Goal: Transaction & Acquisition: Purchase product/service

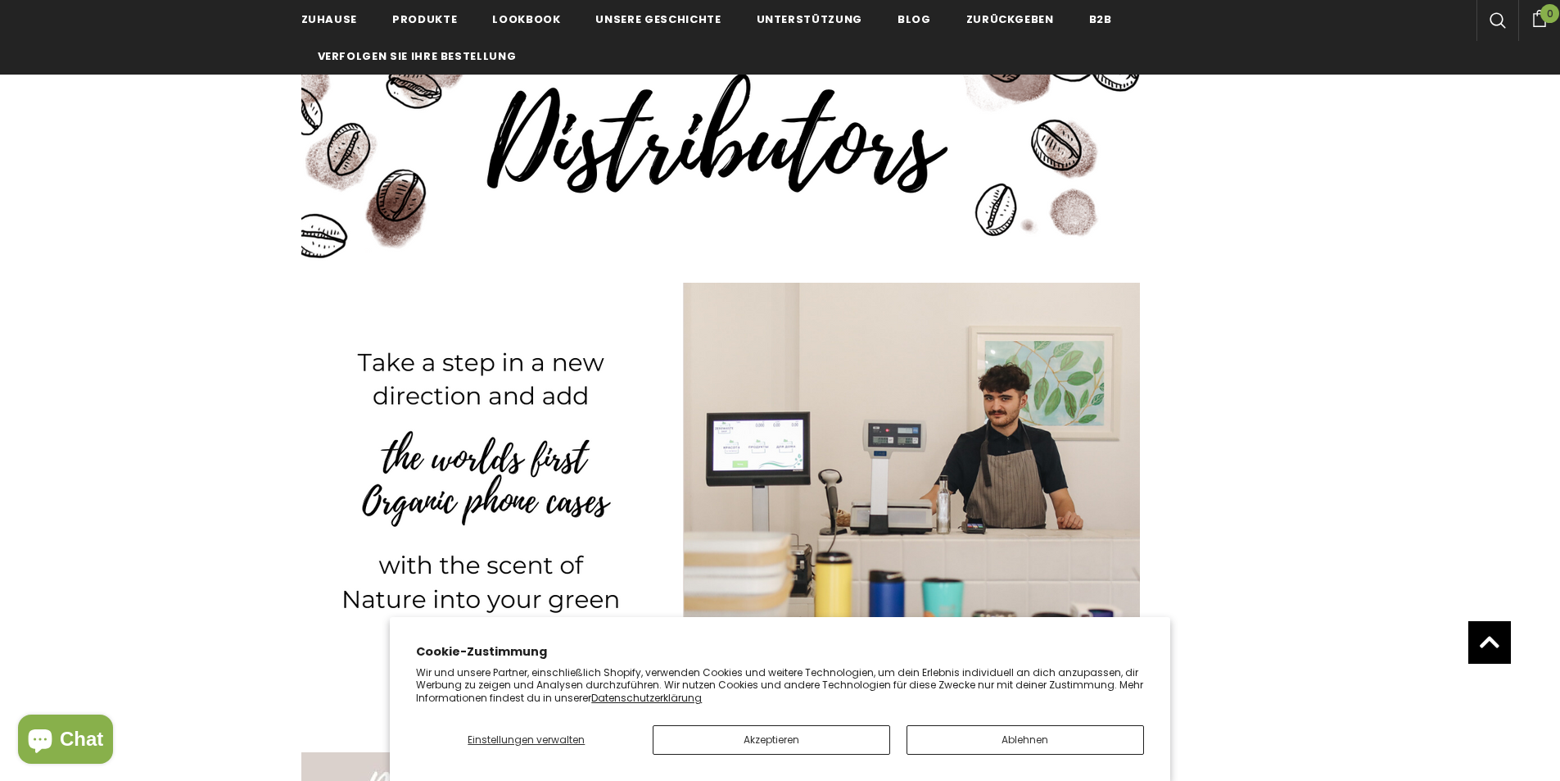
scroll to position [331, 0]
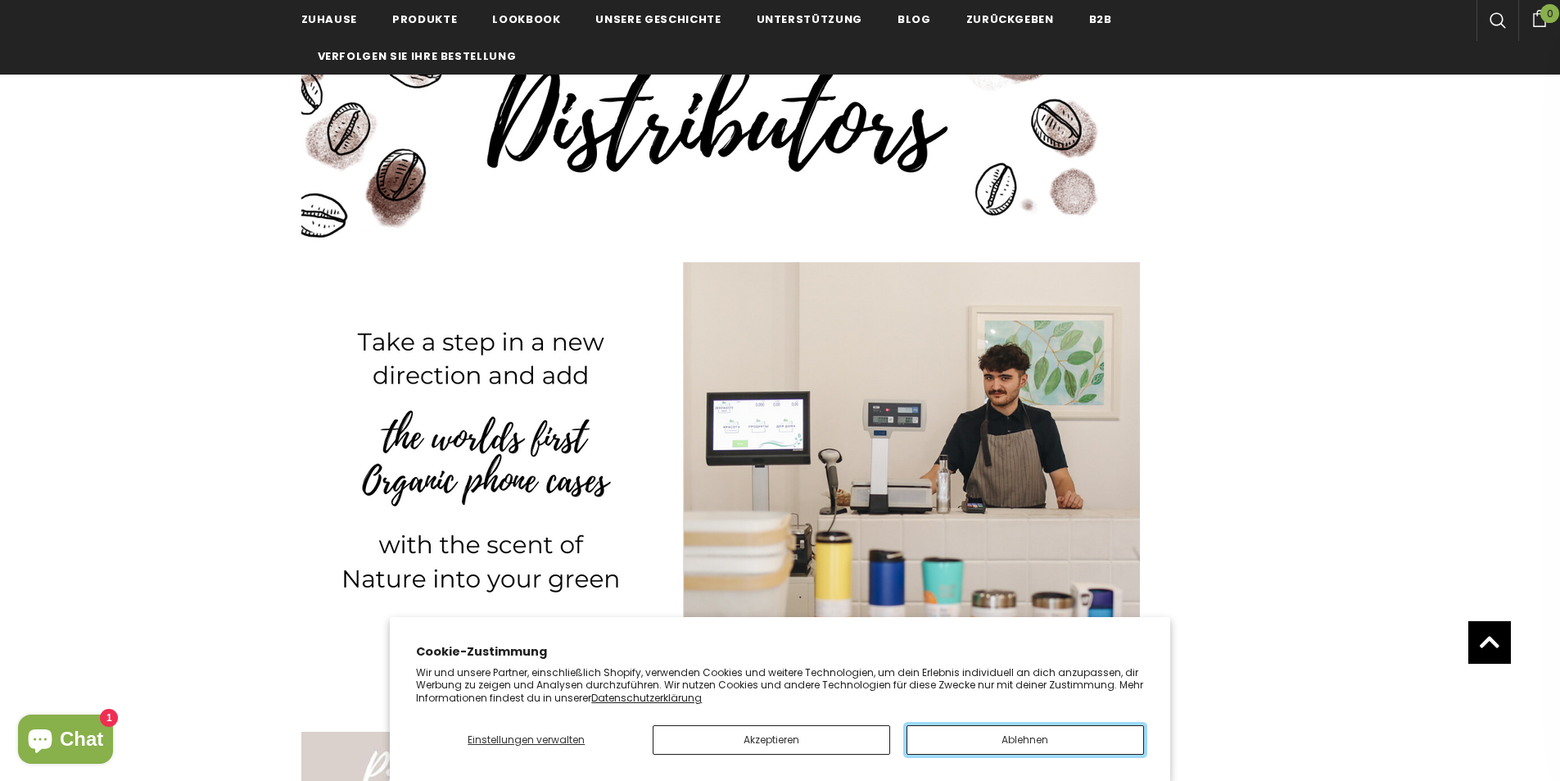
click at [1063, 740] on button "Ablehnen" at bounding box center [1026, 739] width 238 height 29
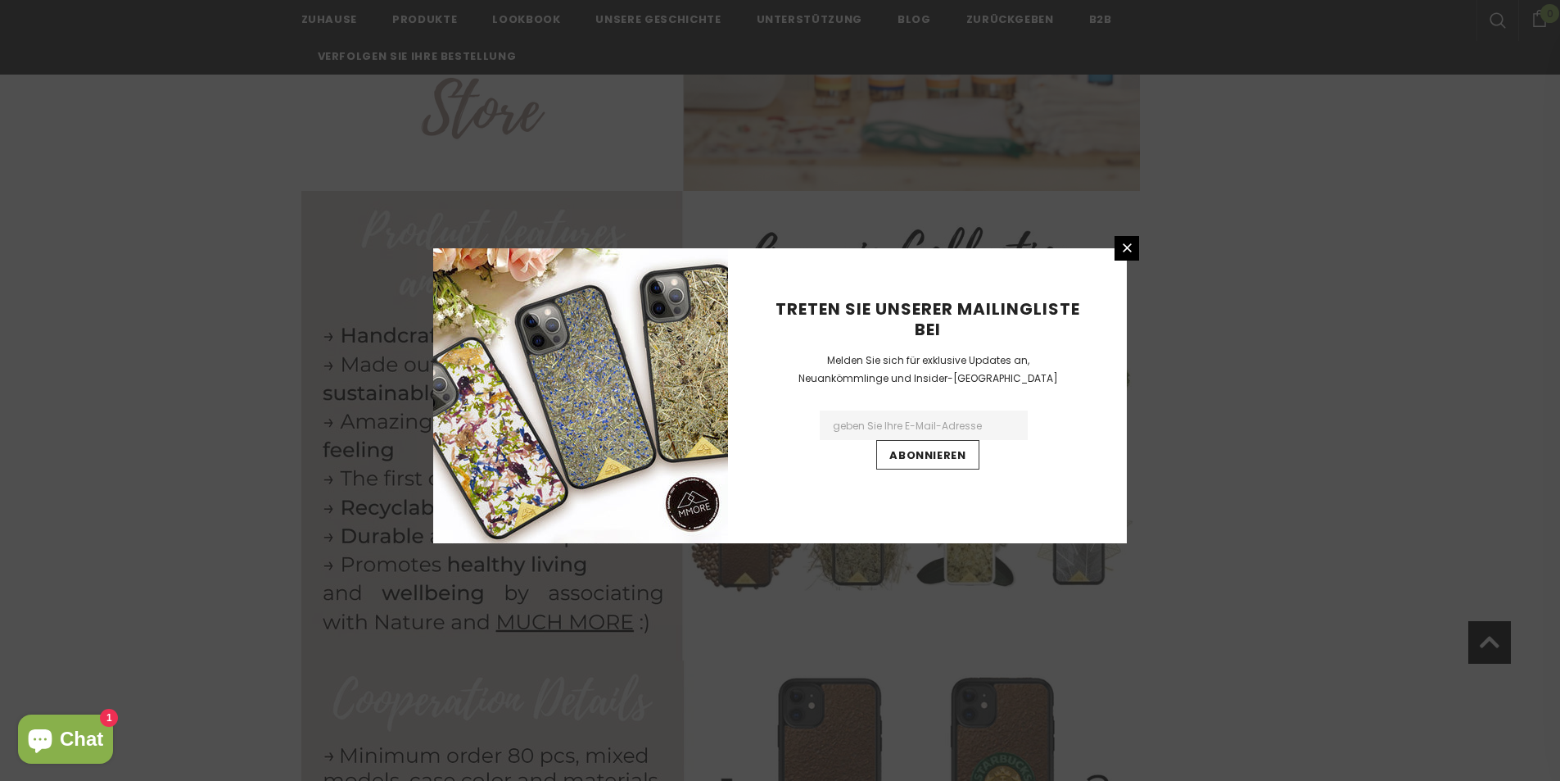
scroll to position [868, 0]
click at [1126, 251] on icon at bounding box center [1127, 248] width 14 height 14
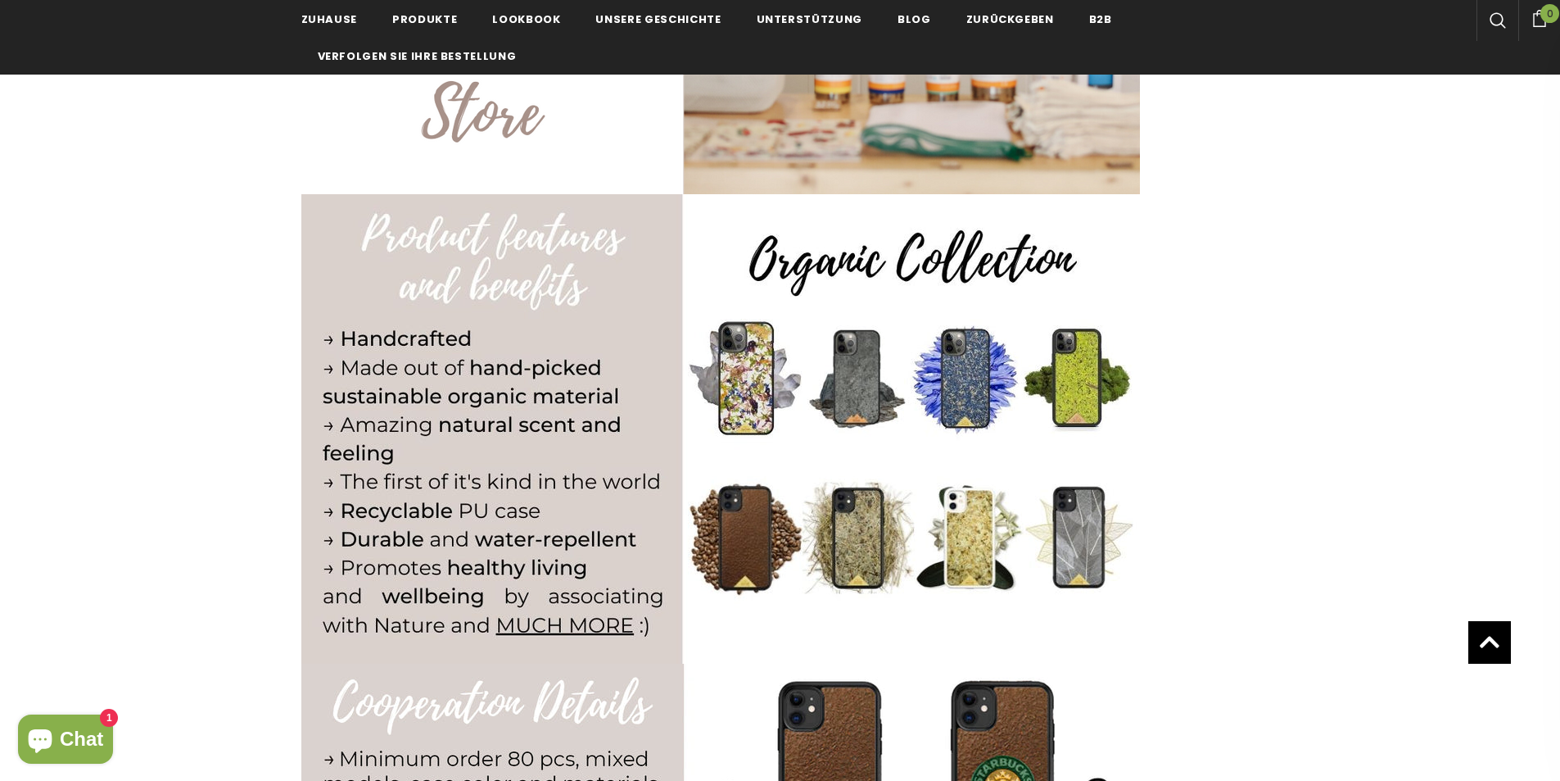
click at [745, 378] on img at bounding box center [720, 428] width 839 height 469
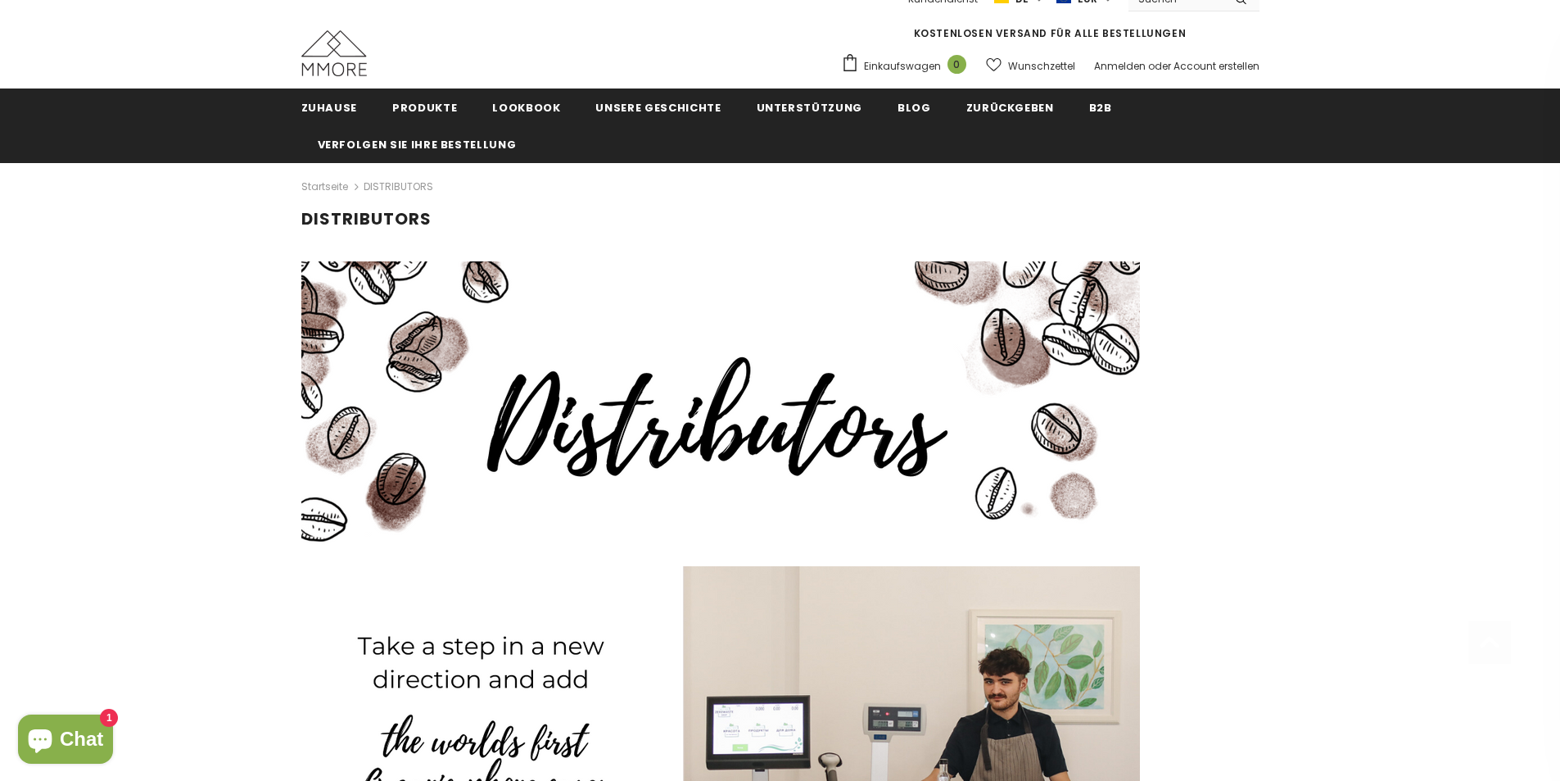
scroll to position [0, 0]
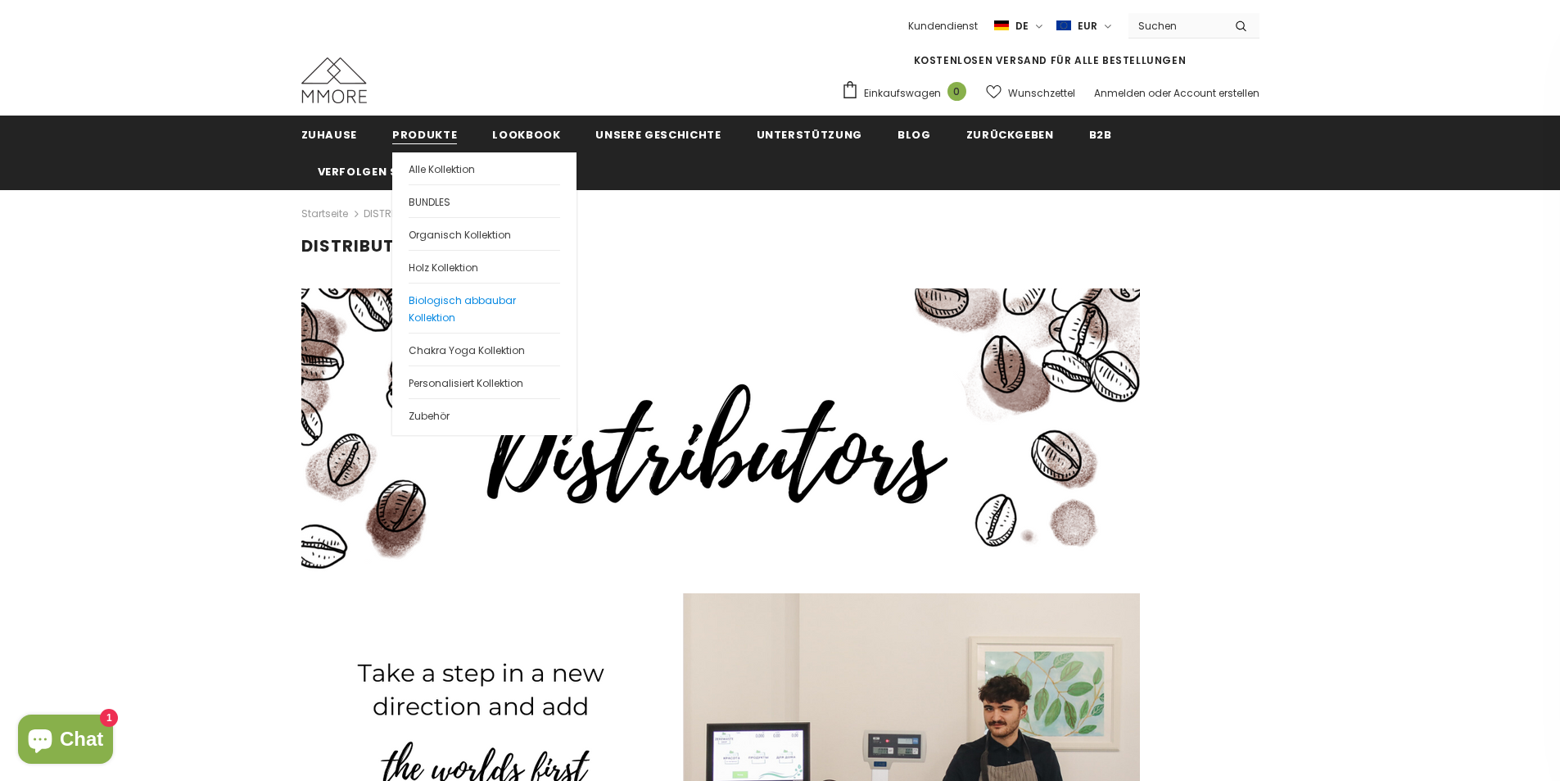
click at [449, 306] on span "Biologisch abbaubar Kollektion" at bounding box center [462, 308] width 107 height 31
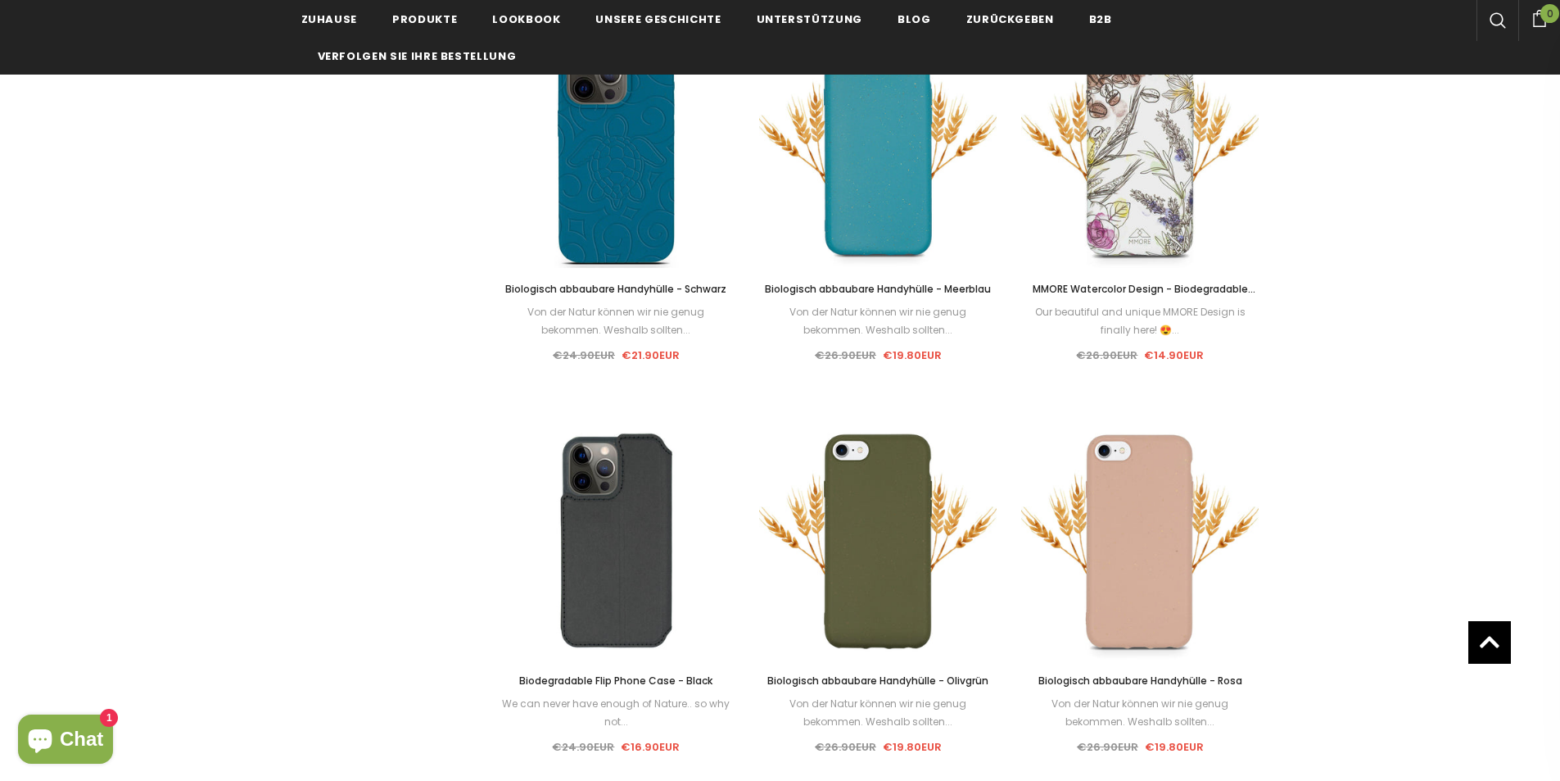
scroll to position [1129, 0]
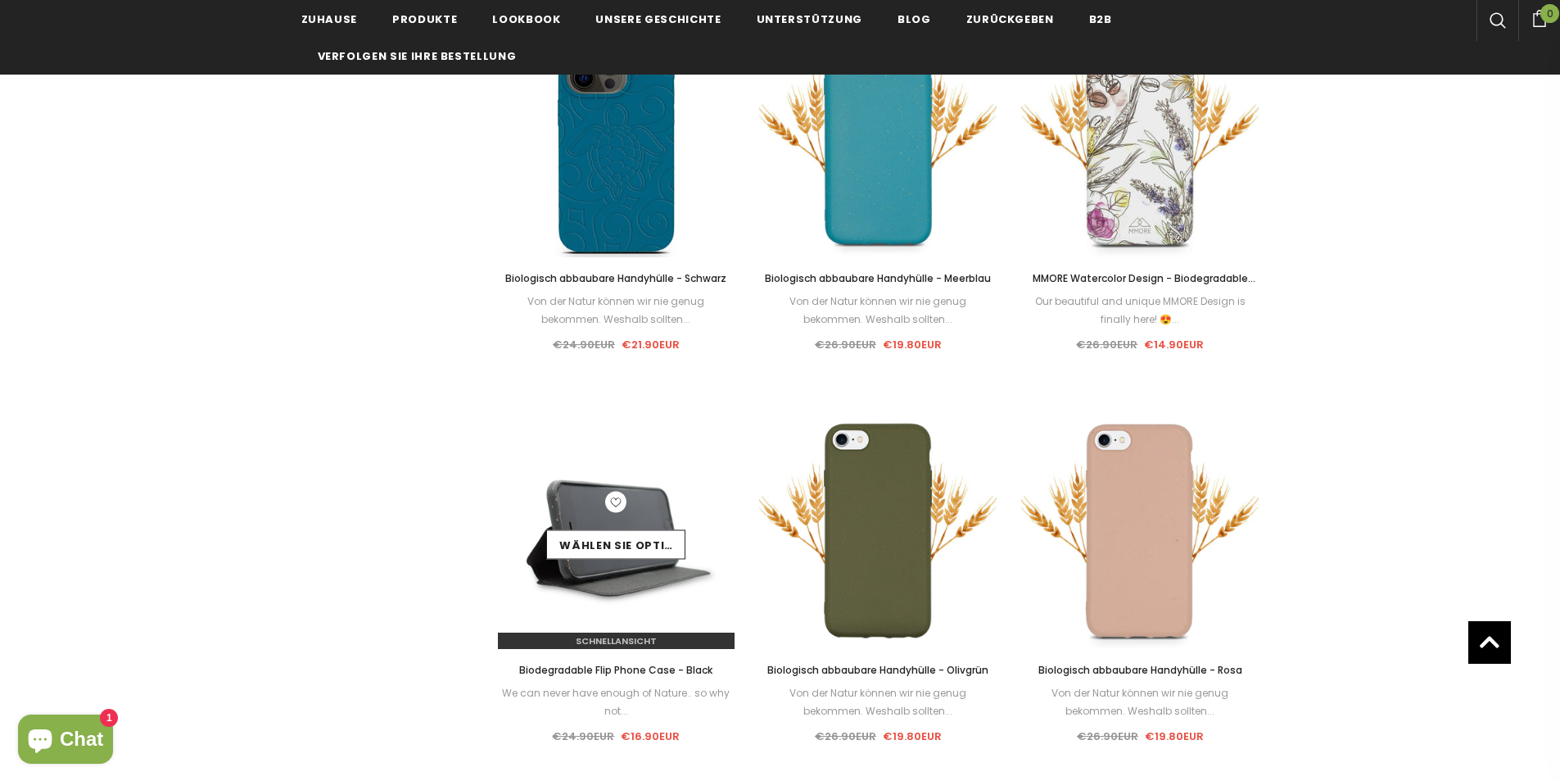
click at [627, 629] on div "Schnellansicht" at bounding box center [617, 634] width 238 height 29
click at [621, 534] on link "Wählen Sie Optionen" at bounding box center [615, 543] width 139 height 29
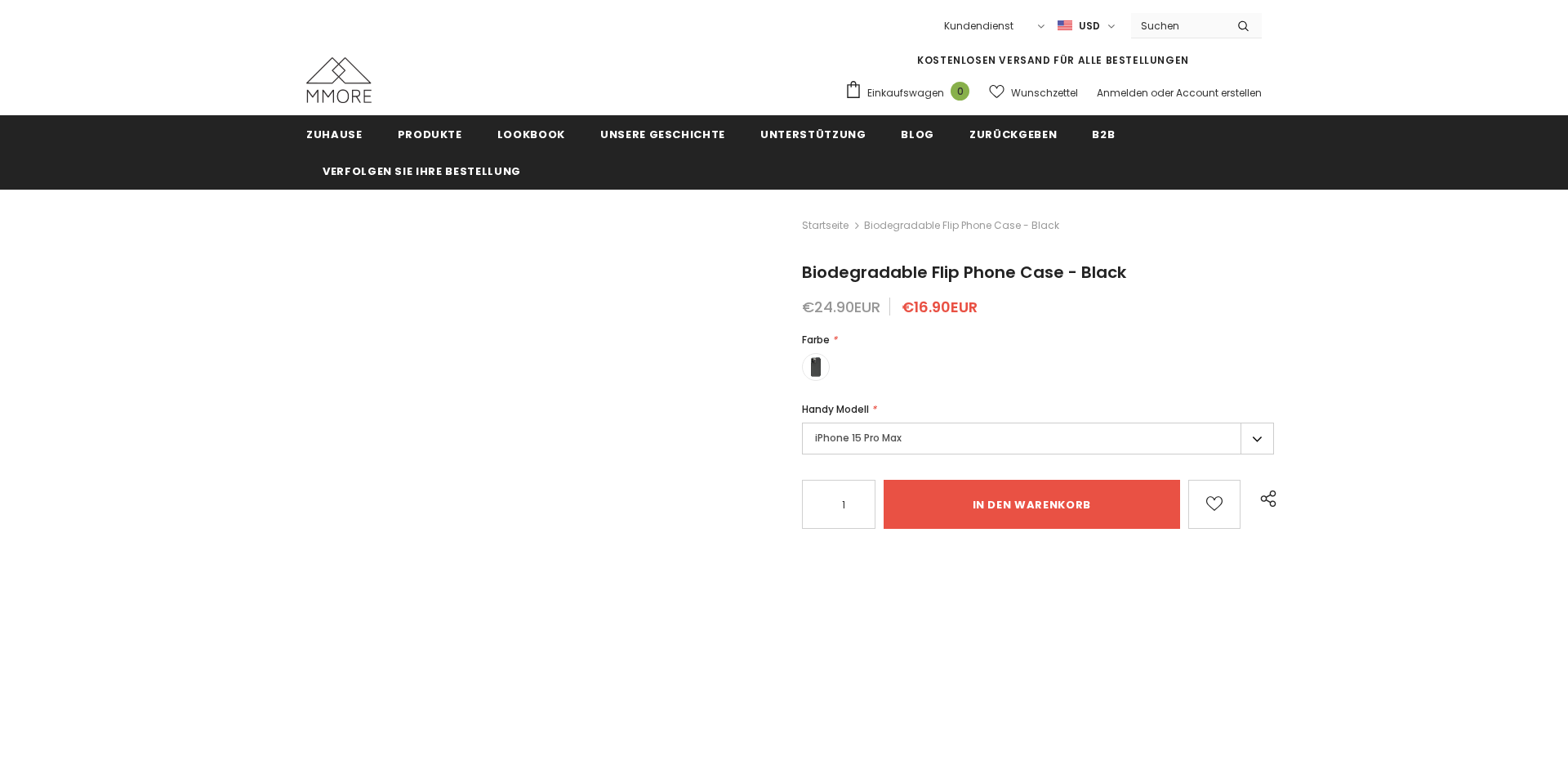
click at [1256, 445] on label "iPhone 15 Pro Max" at bounding box center [1037, 438] width 471 height 32
click at [1256, 445] on label "iPhone 15 Pro Max" at bounding box center [1031, 438] width 471 height 32
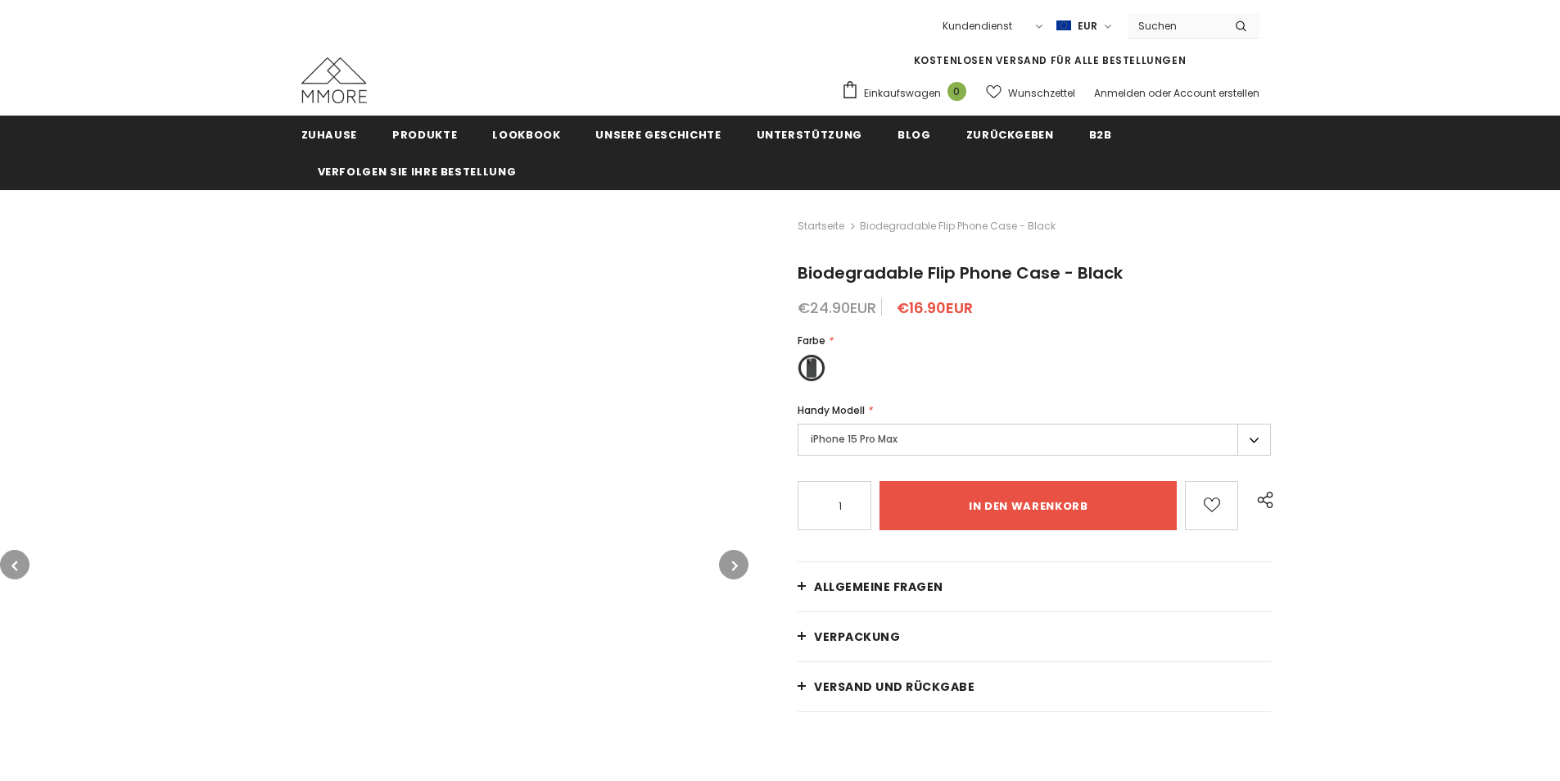
click at [1256, 446] on label "iPhone 15 Pro Max" at bounding box center [1034, 439] width 473 height 32
